Goal: Task Accomplishment & Management: Use online tool/utility

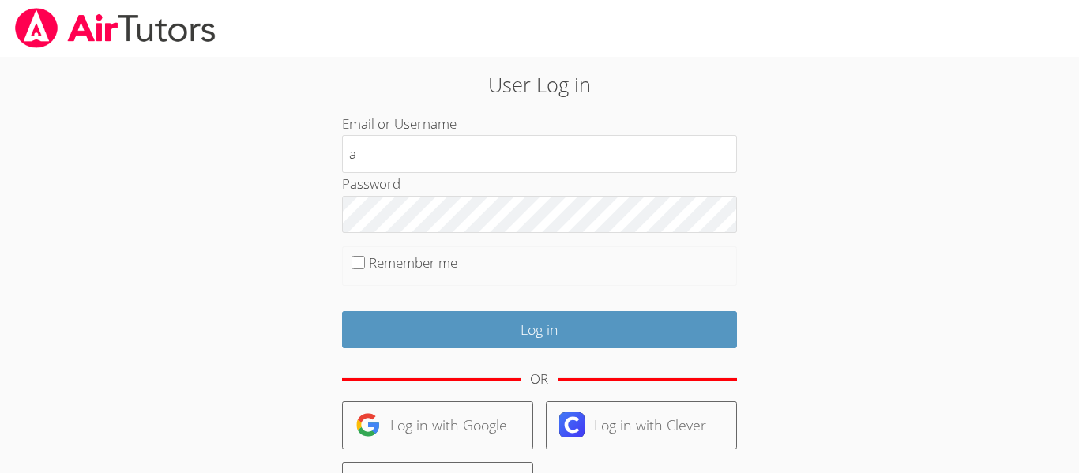
type input "[EMAIL_ADDRESS][DOMAIN_NAME]"
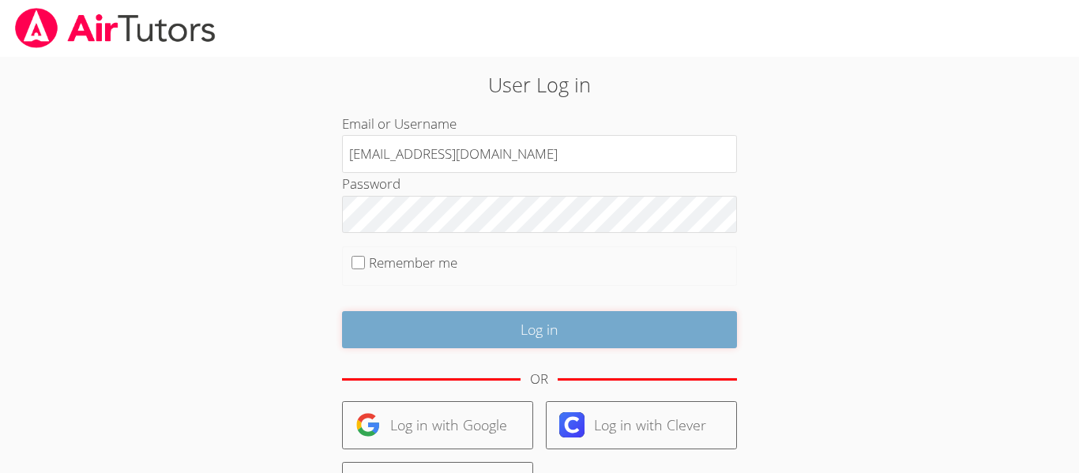
click at [428, 315] on input "Log in" at bounding box center [539, 329] width 395 height 37
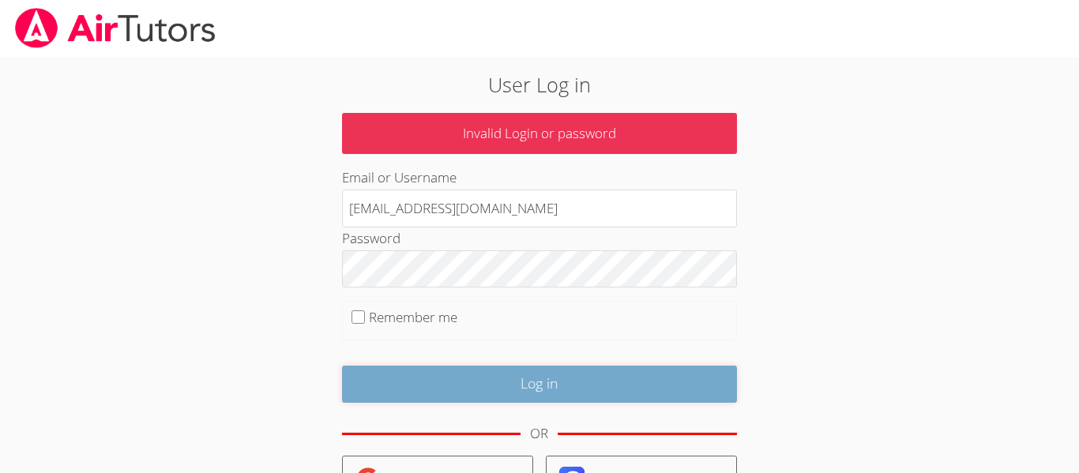
click at [501, 381] on input "Log in" at bounding box center [539, 384] width 395 height 37
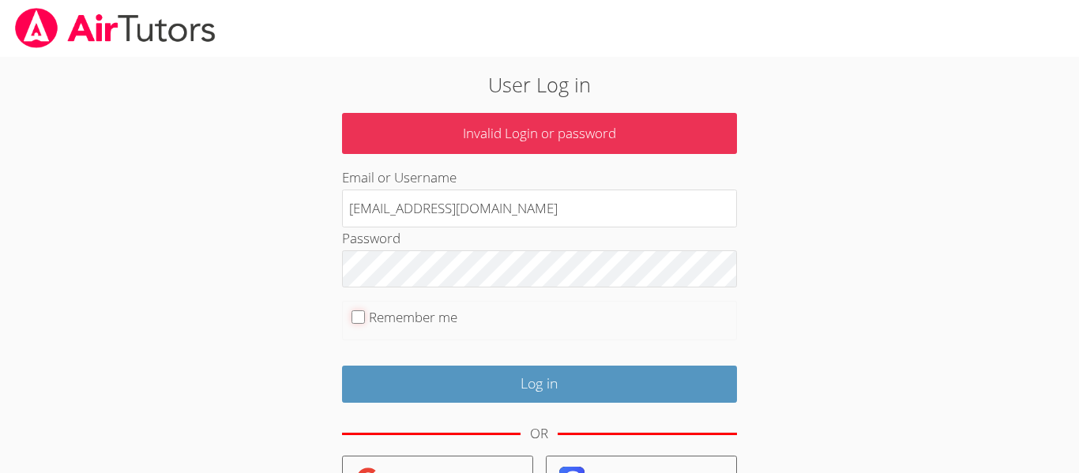
click at [355, 320] on input "Remember me" at bounding box center [357, 316] width 13 height 13
checkbox input "true"
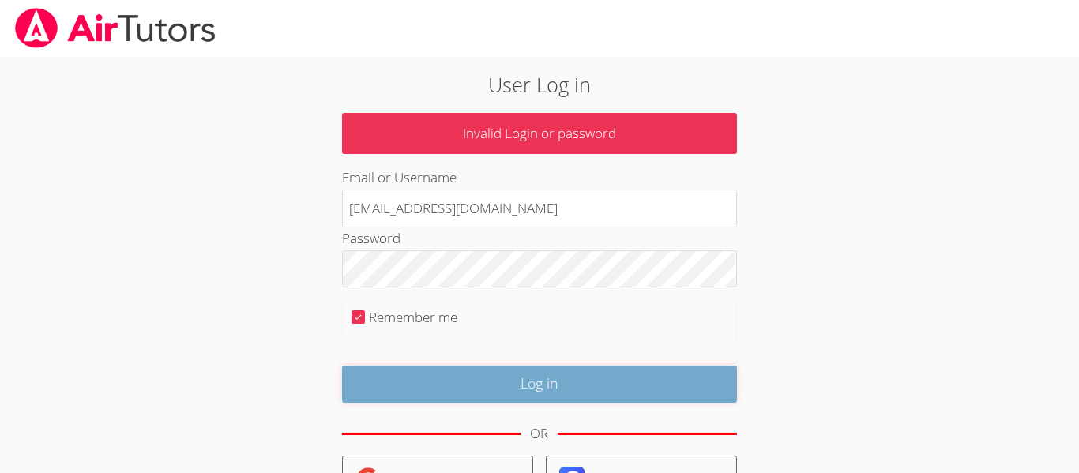
click at [474, 367] on input "Log in" at bounding box center [539, 384] width 395 height 37
click at [561, 400] on input "Log in" at bounding box center [539, 384] width 395 height 37
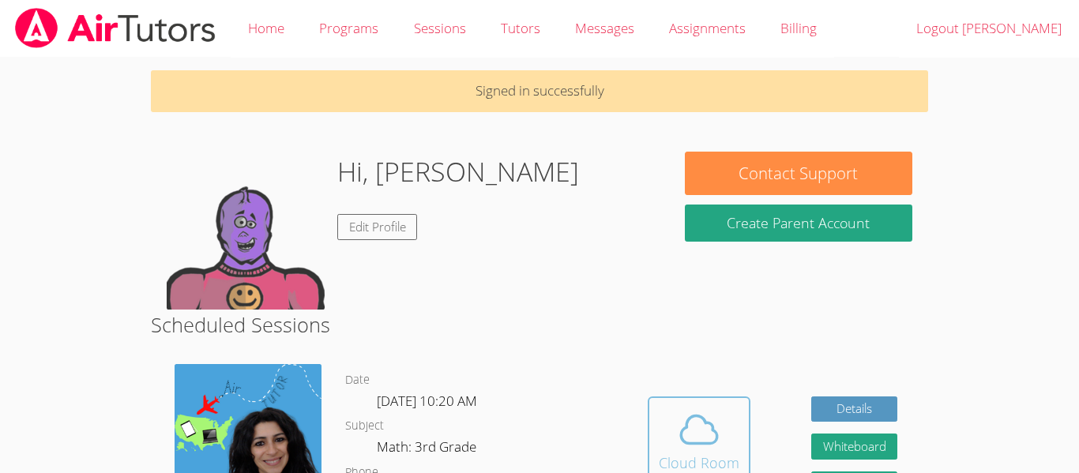
click at [684, 418] on icon at bounding box center [699, 429] width 44 height 44
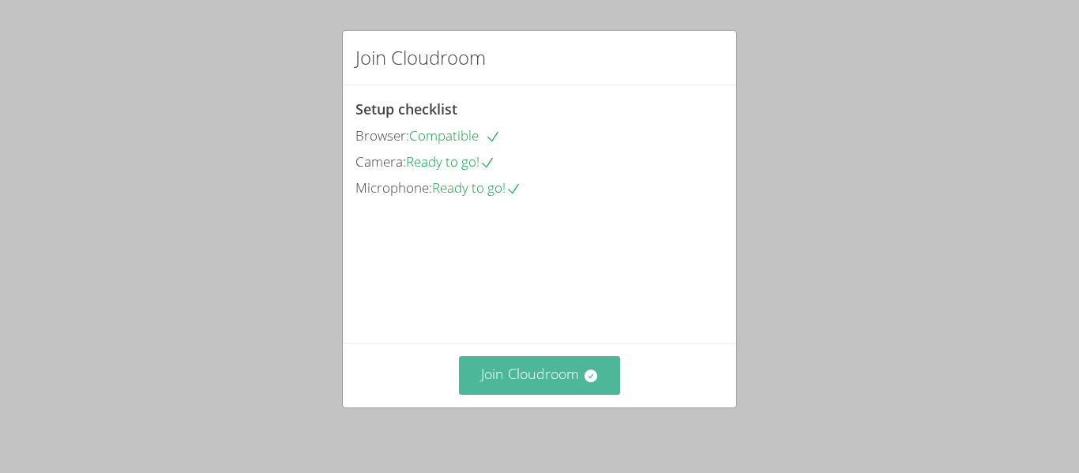
click at [557, 386] on button "Join Cloudroom" at bounding box center [540, 375] width 162 height 39
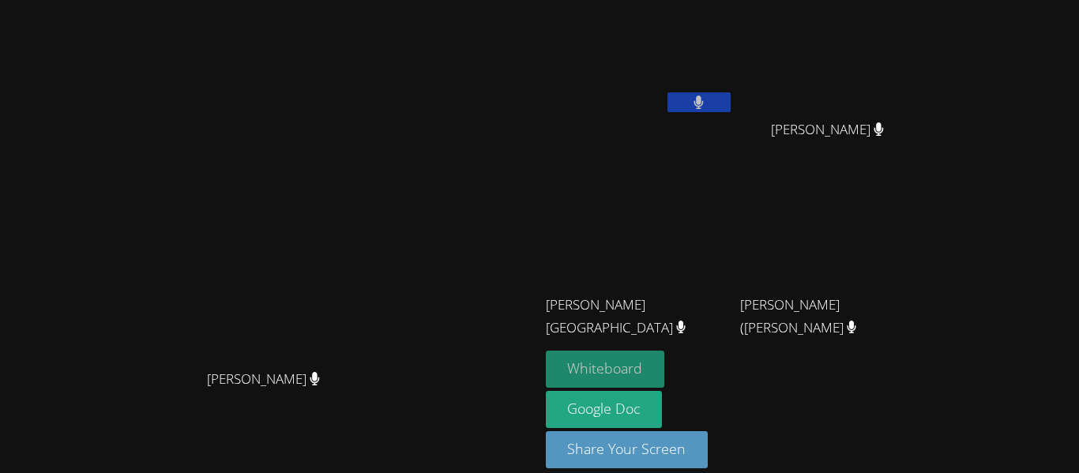
click at [665, 364] on button "Whiteboard" at bounding box center [605, 369] width 119 height 37
click at [730, 96] on button at bounding box center [698, 102] width 63 height 20
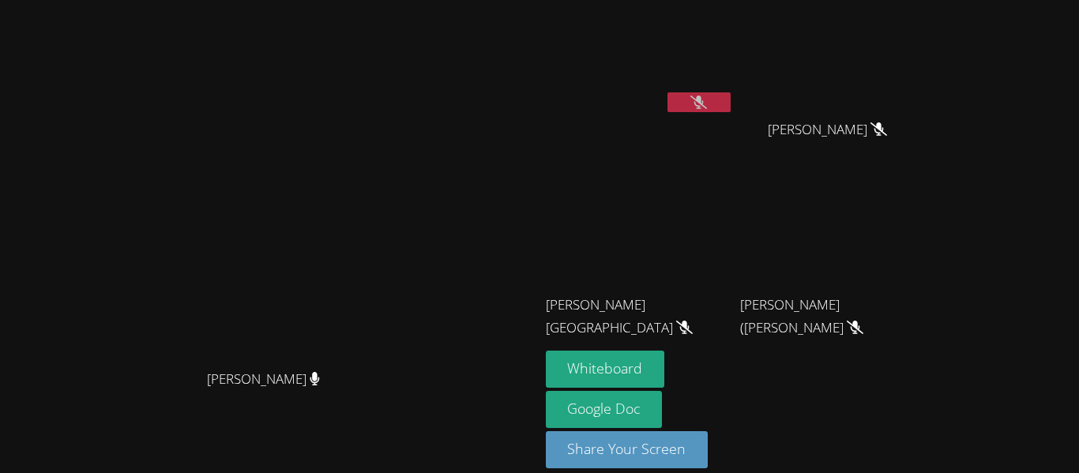
click at [730, 96] on button at bounding box center [698, 102] width 63 height 20
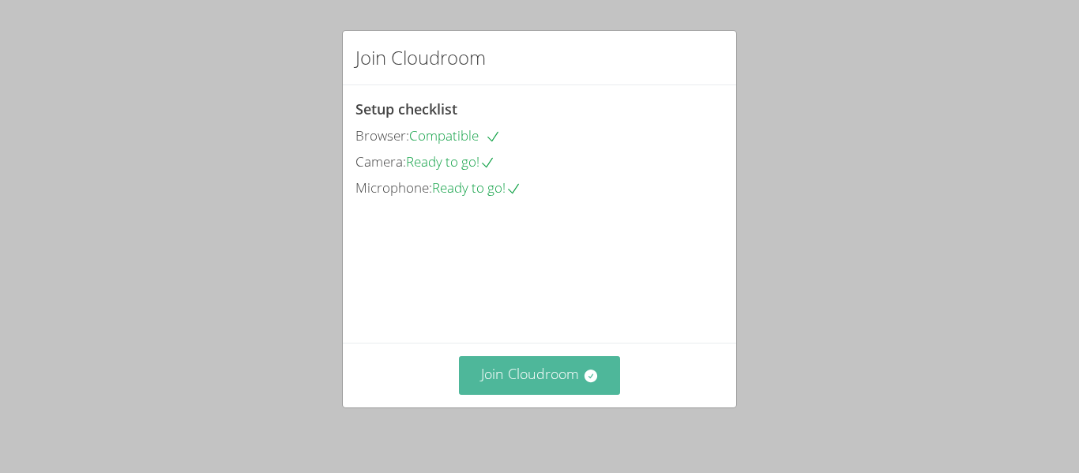
click at [587, 368] on icon at bounding box center [591, 376] width 16 height 16
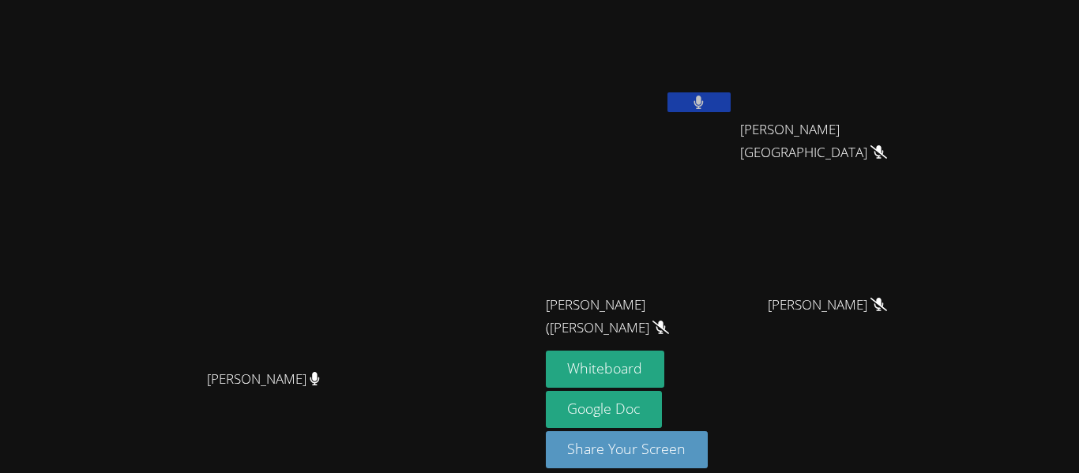
click at [706, 294] on span "[PERSON_NAME] ([PERSON_NAME]" at bounding box center [633, 317] width 175 height 46
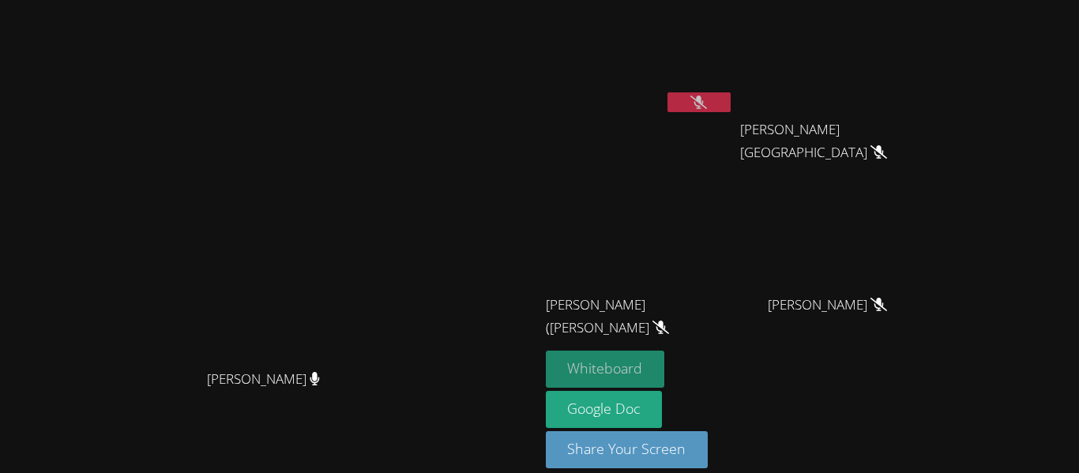
click at [665, 355] on button "Whiteboard" at bounding box center [605, 369] width 119 height 37
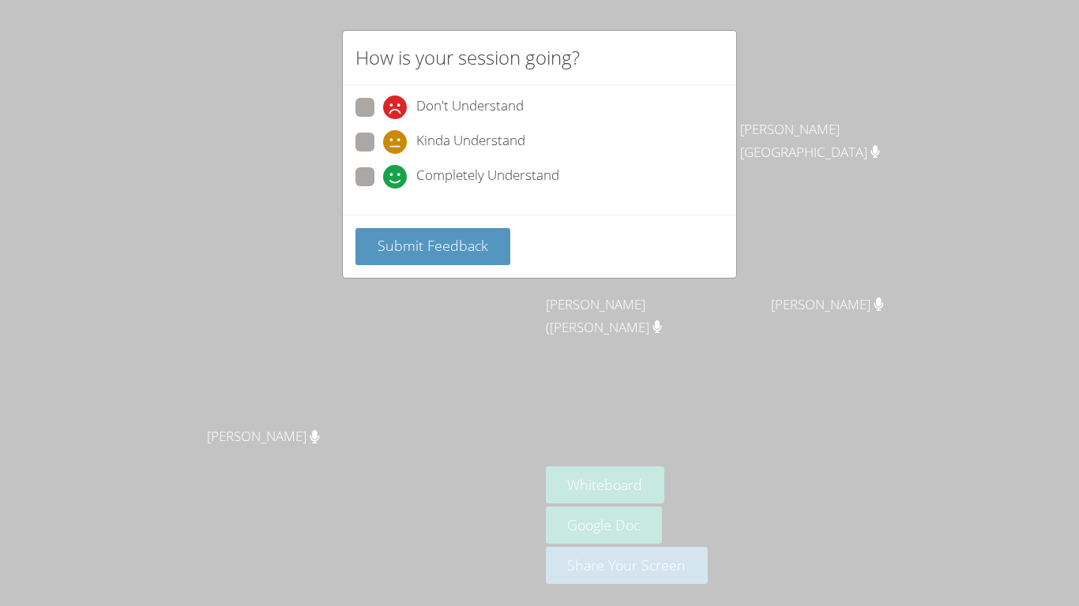
click at [383, 189] on span at bounding box center [383, 189] width 0 height 0
click at [383, 171] on input "Completely Understand" at bounding box center [389, 173] width 13 height 13
radio input "true"
click at [443, 257] on button "Submit Feedback" at bounding box center [432, 246] width 155 height 37
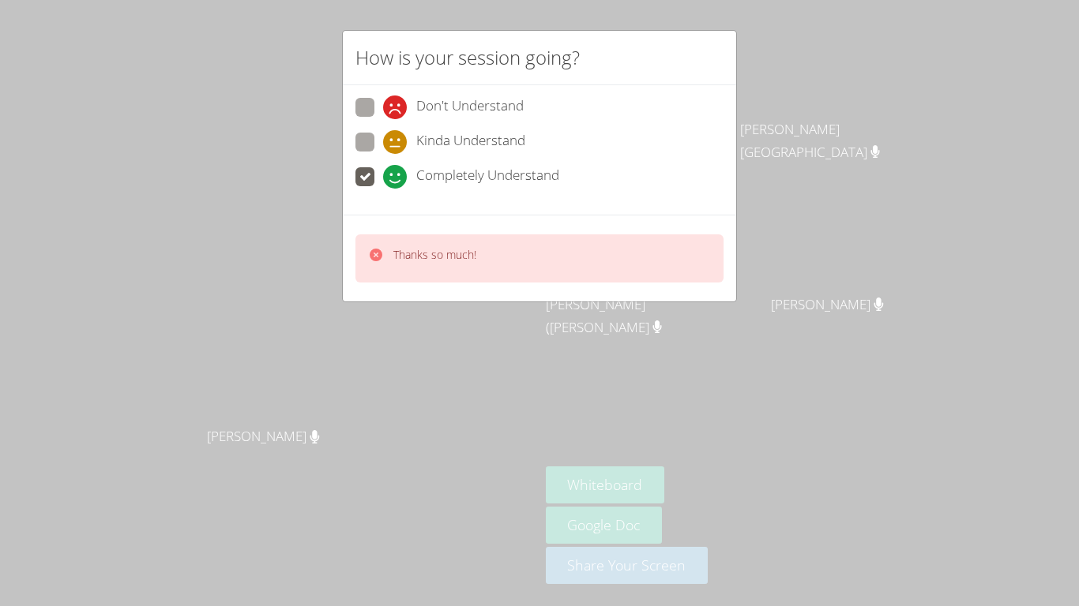
click at [441, 256] on p "Thanks so much!" at bounding box center [434, 255] width 83 height 16
click at [388, 256] on video at bounding box center [269, 272] width 237 height 296
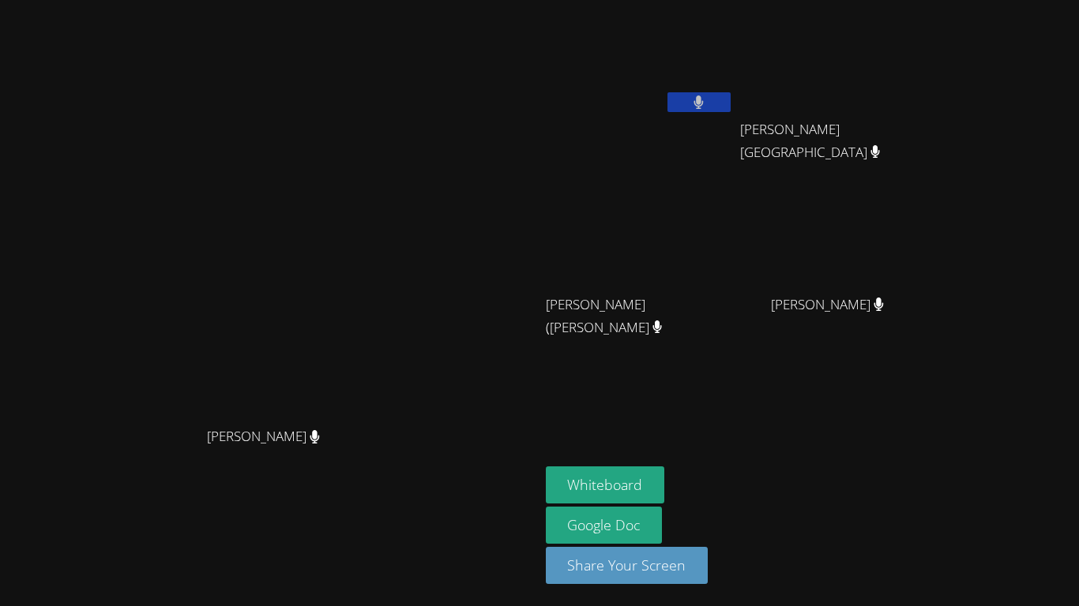
click at [388, 256] on video at bounding box center [269, 272] width 237 height 296
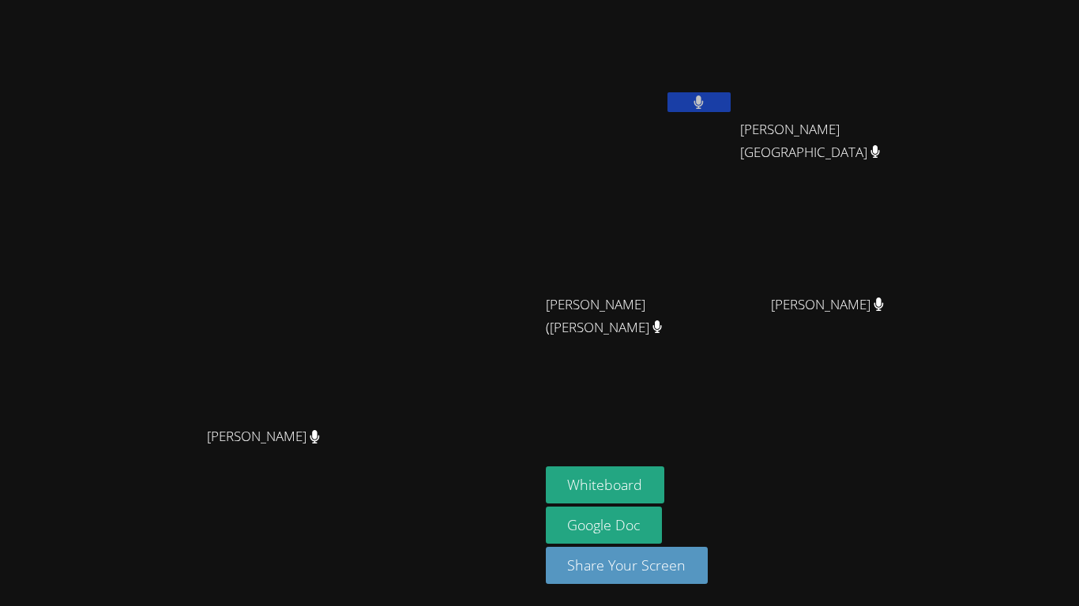
click at [388, 256] on video at bounding box center [269, 272] width 237 height 296
